Goal: Task Accomplishment & Management: Use online tool/utility

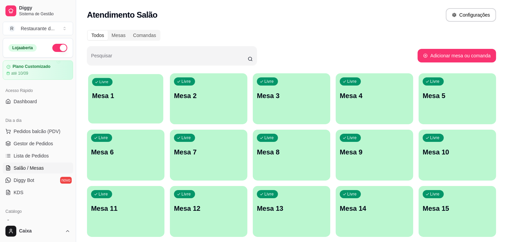
click at [140, 116] on button "Livre Mesa 1" at bounding box center [125, 99] width 75 height 50
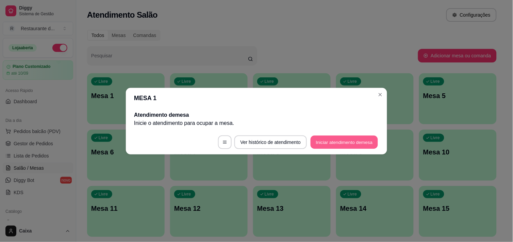
click at [325, 139] on button "Iniciar atendimento de mesa" at bounding box center [343, 142] width 67 height 13
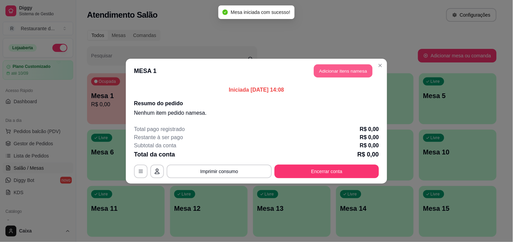
click at [338, 69] on button "Adicionar itens na mesa" at bounding box center [343, 70] width 58 height 13
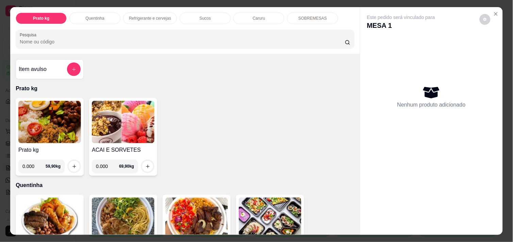
click at [106, 161] on input "0.000" at bounding box center [107, 167] width 23 height 14
type input "0.346"
click at [147, 162] on button "increase-product-quantity" at bounding box center [147, 166] width 11 height 11
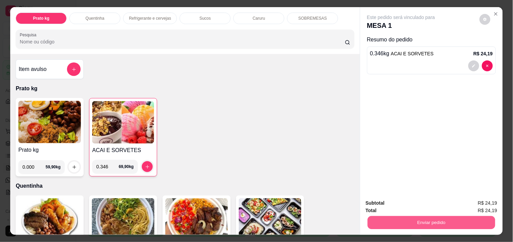
click at [388, 221] on button "Enviar pedido" at bounding box center [431, 222] width 127 height 13
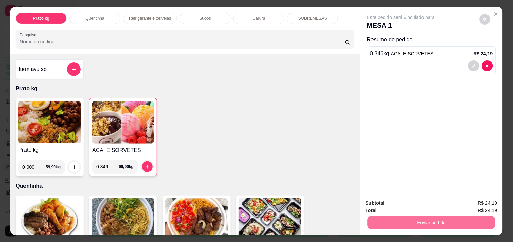
click at [383, 204] on button "Não registrar e enviar pedido" at bounding box center [408, 203] width 69 height 13
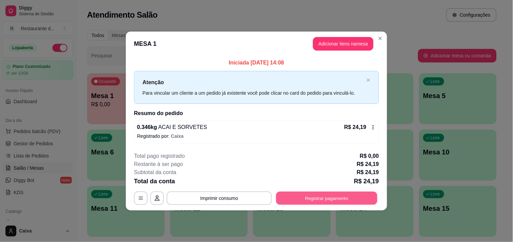
click at [344, 202] on button "Registrar pagamento" at bounding box center [326, 198] width 101 height 13
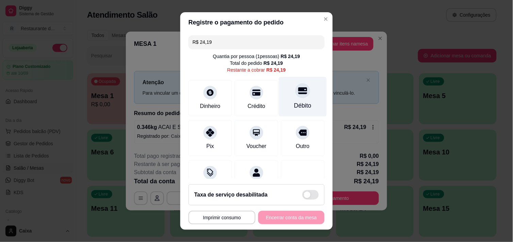
click at [294, 102] on div "Débito" at bounding box center [302, 105] width 17 height 9
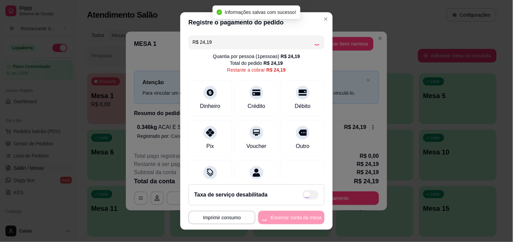
type input "R$ 0,00"
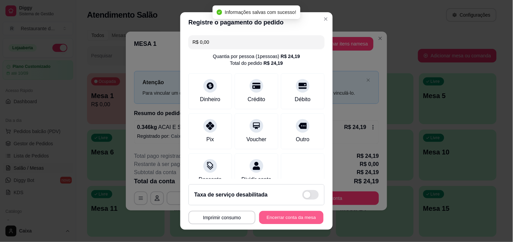
click at [279, 220] on button "Encerrar conta da mesa" at bounding box center [291, 217] width 64 height 13
